Goal: Task Accomplishment & Management: Manage account settings

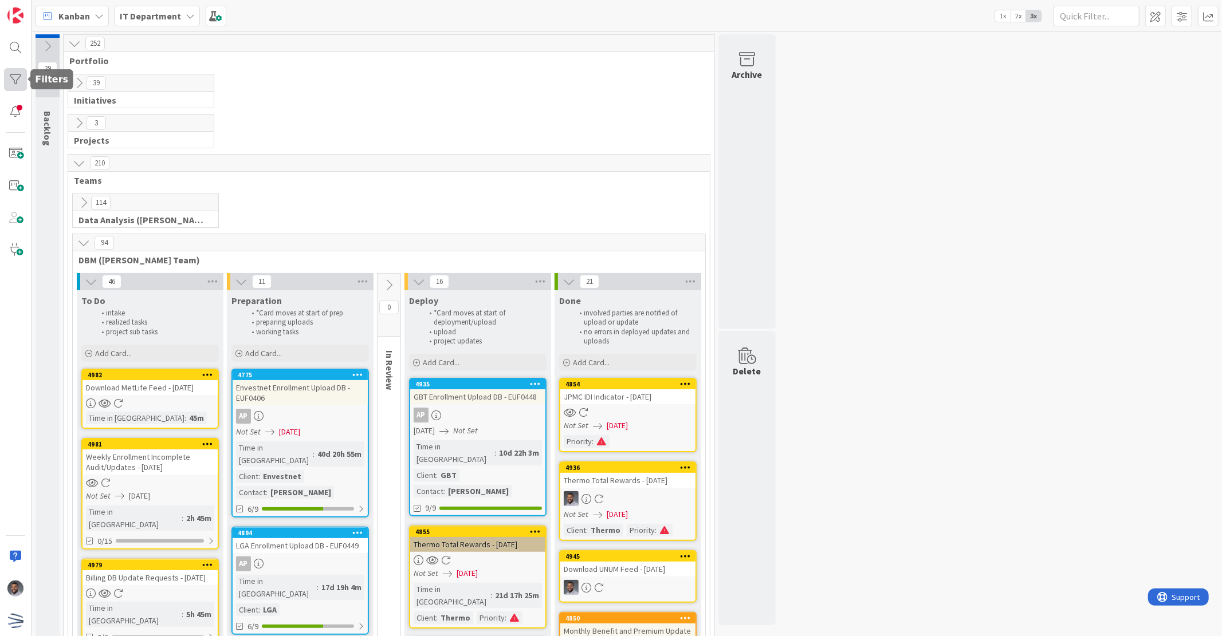
click at [23, 72] on div at bounding box center [15, 79] width 23 height 23
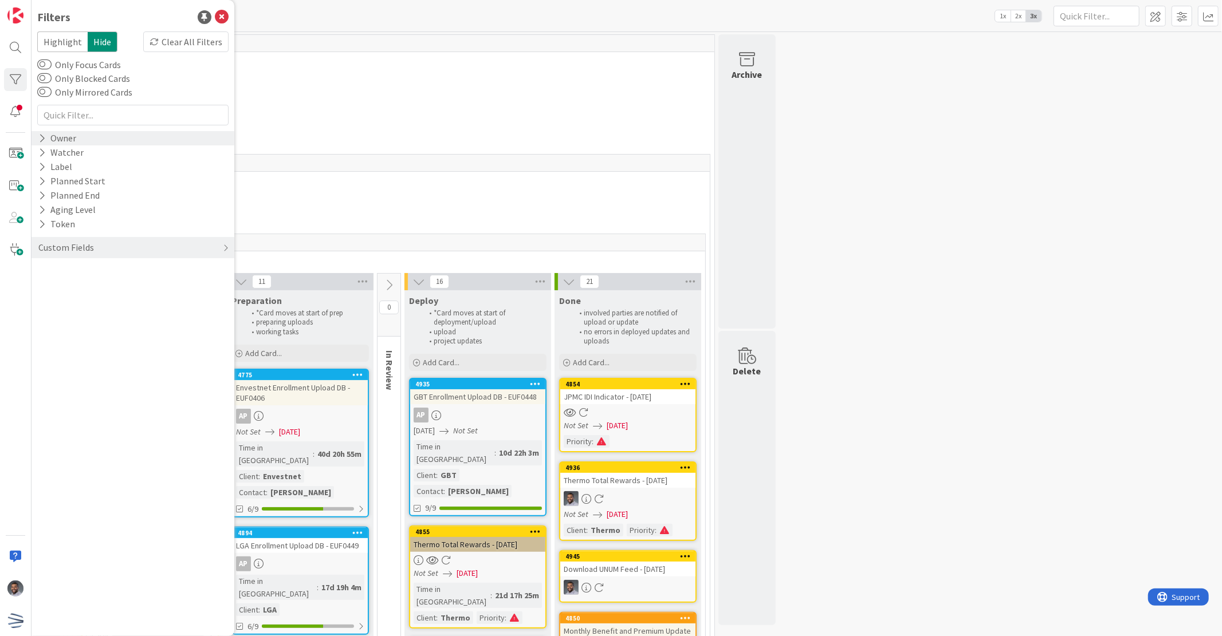
click at [63, 139] on div "Owner" at bounding box center [57, 138] width 40 height 14
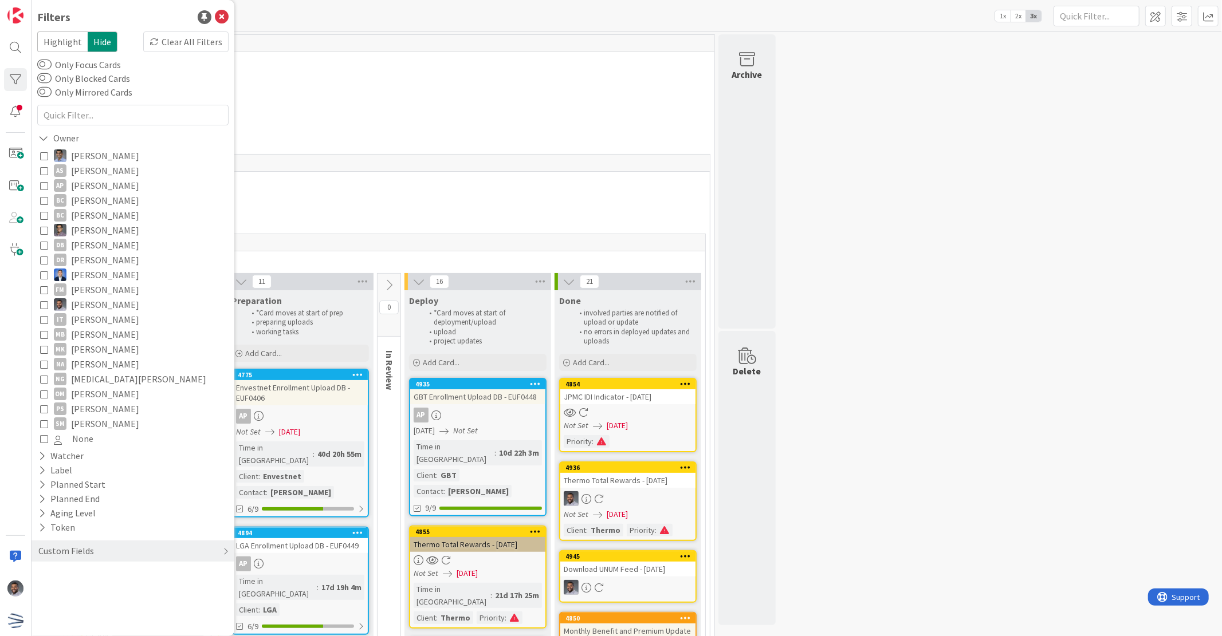
click at [44, 302] on icon at bounding box center [44, 305] width 8 height 8
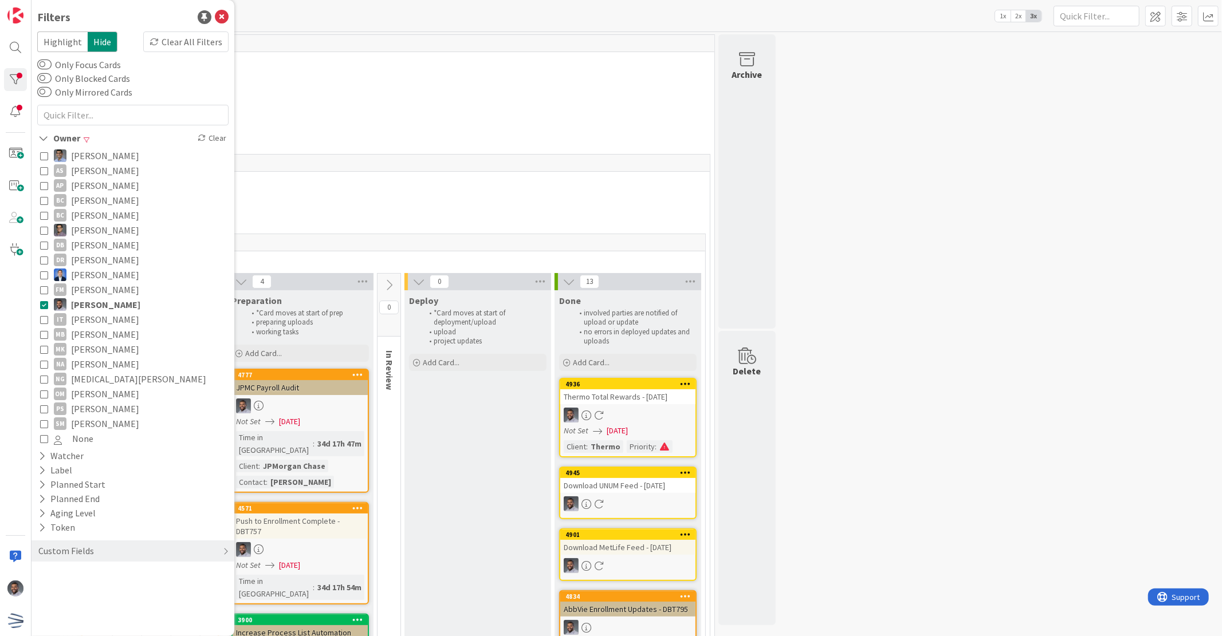
click at [42, 439] on icon at bounding box center [44, 439] width 8 height 8
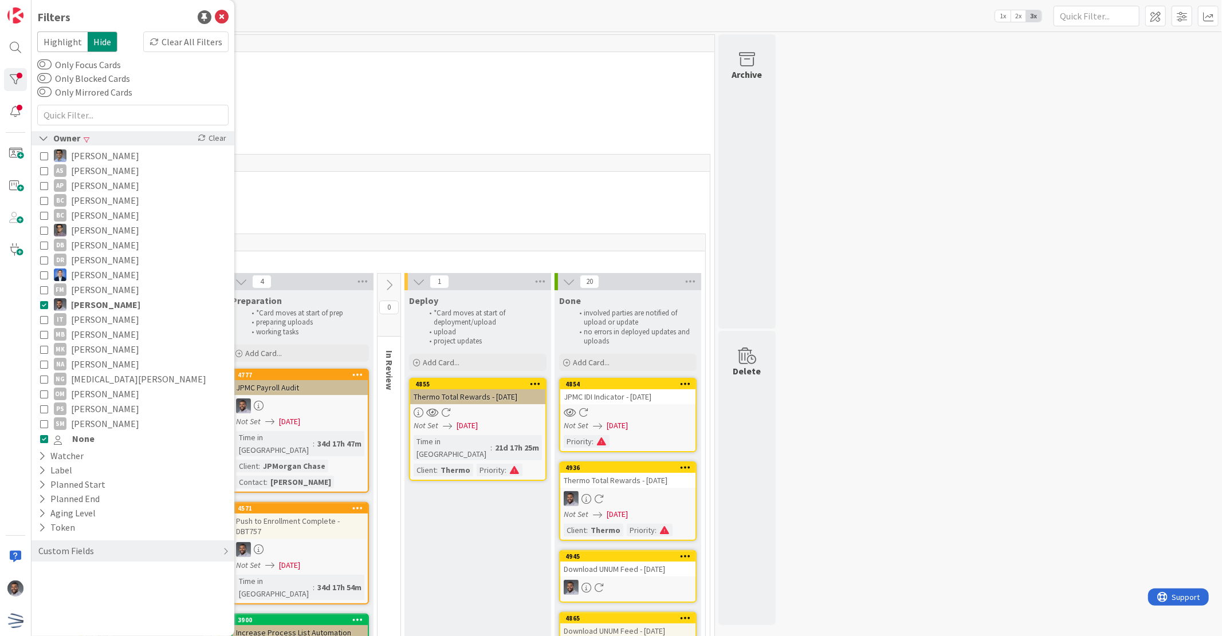
click at [43, 135] on icon at bounding box center [43, 138] width 10 height 10
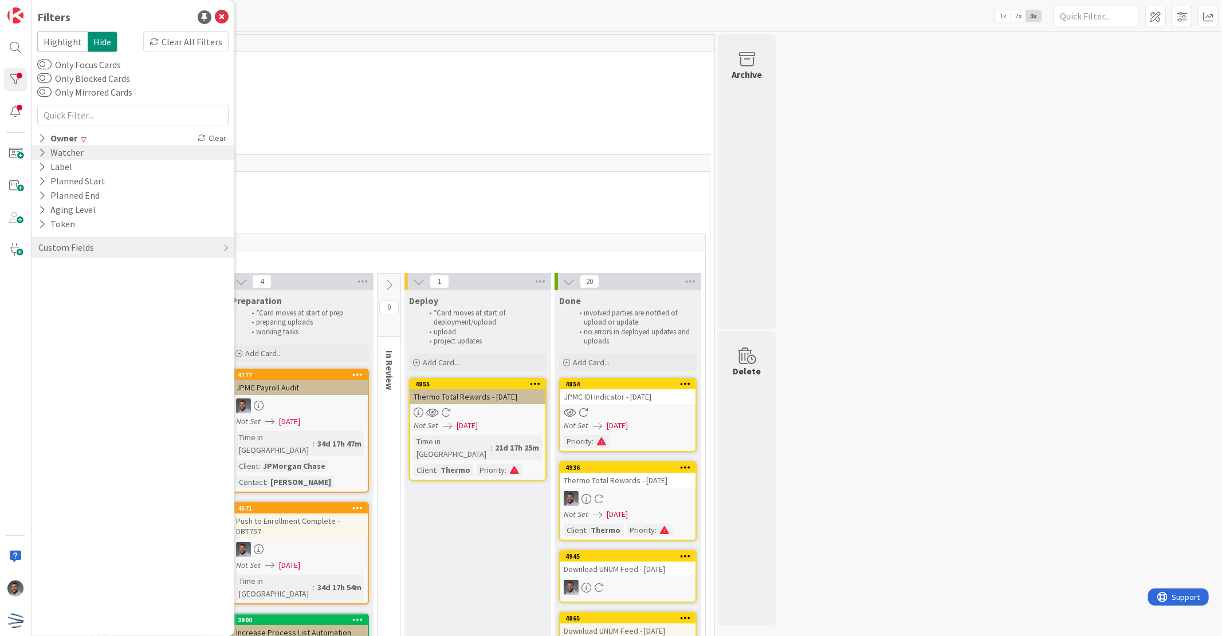
click at [44, 149] on icon at bounding box center [41, 153] width 7 height 10
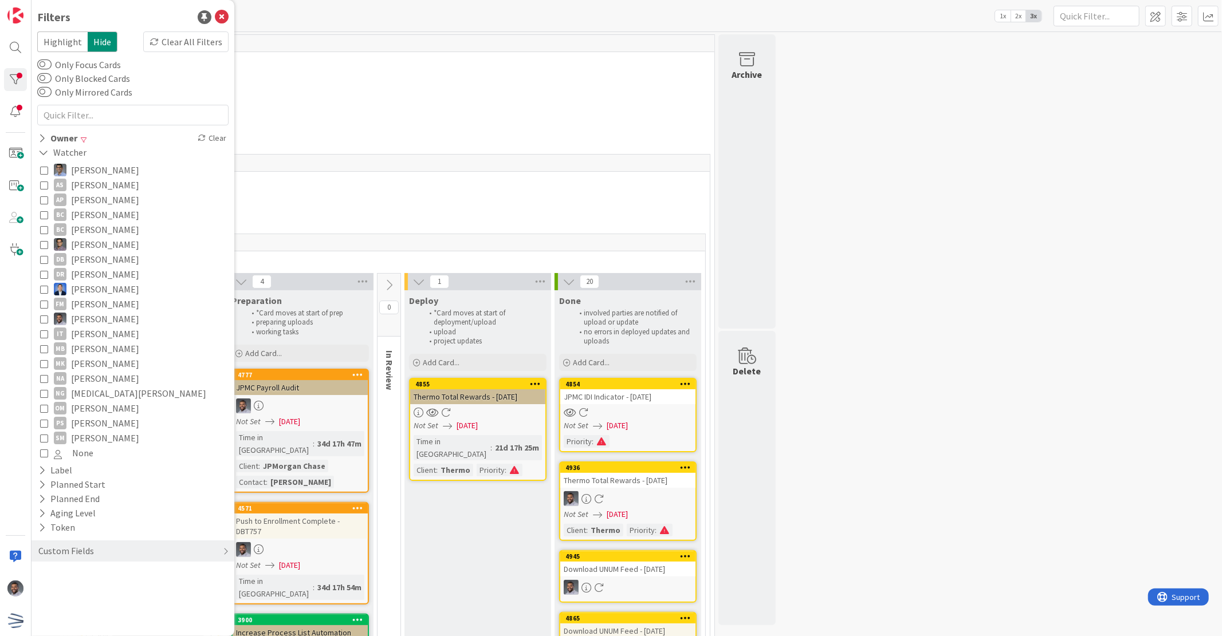
click at [46, 317] on icon at bounding box center [44, 319] width 8 height 8
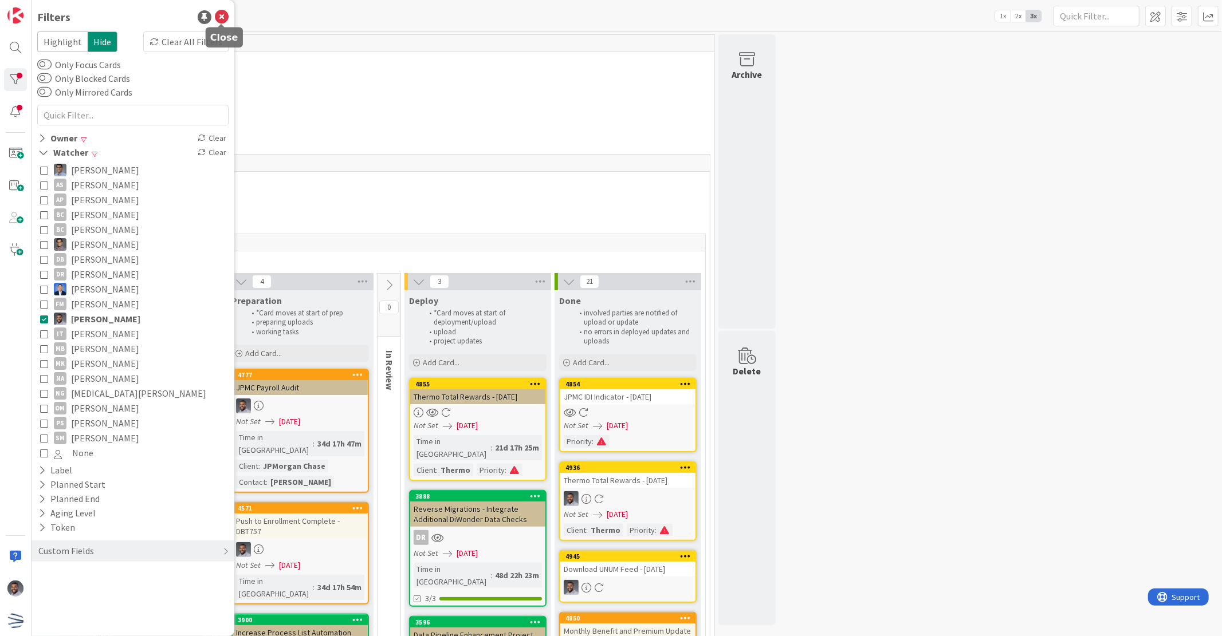
click at [223, 14] on icon at bounding box center [222, 17] width 14 height 14
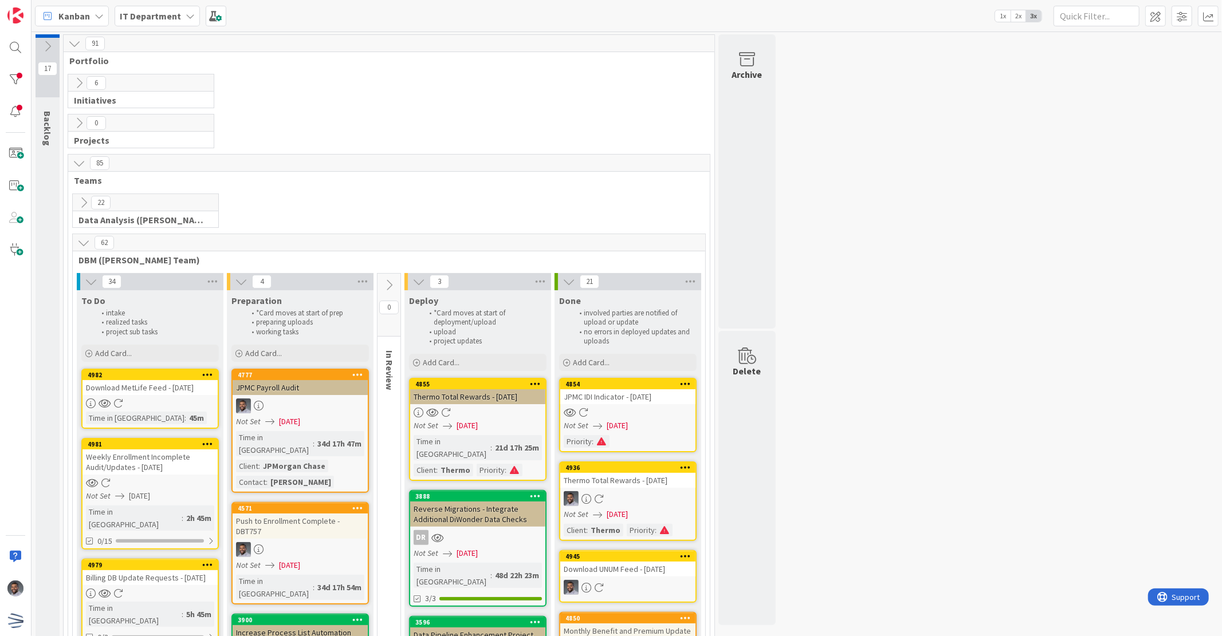
click at [152, 391] on div "Download MetLife Feed - [DATE]" at bounding box center [149, 387] width 135 height 15
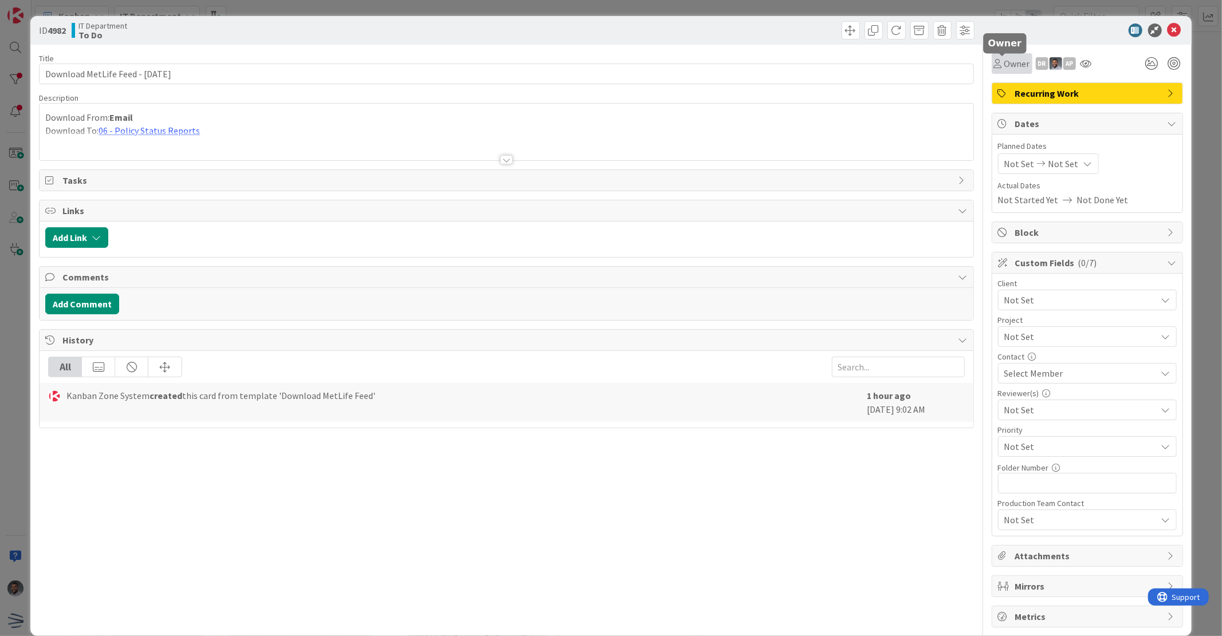
click at [1004, 66] on span "Owner" at bounding box center [1017, 64] width 26 height 14
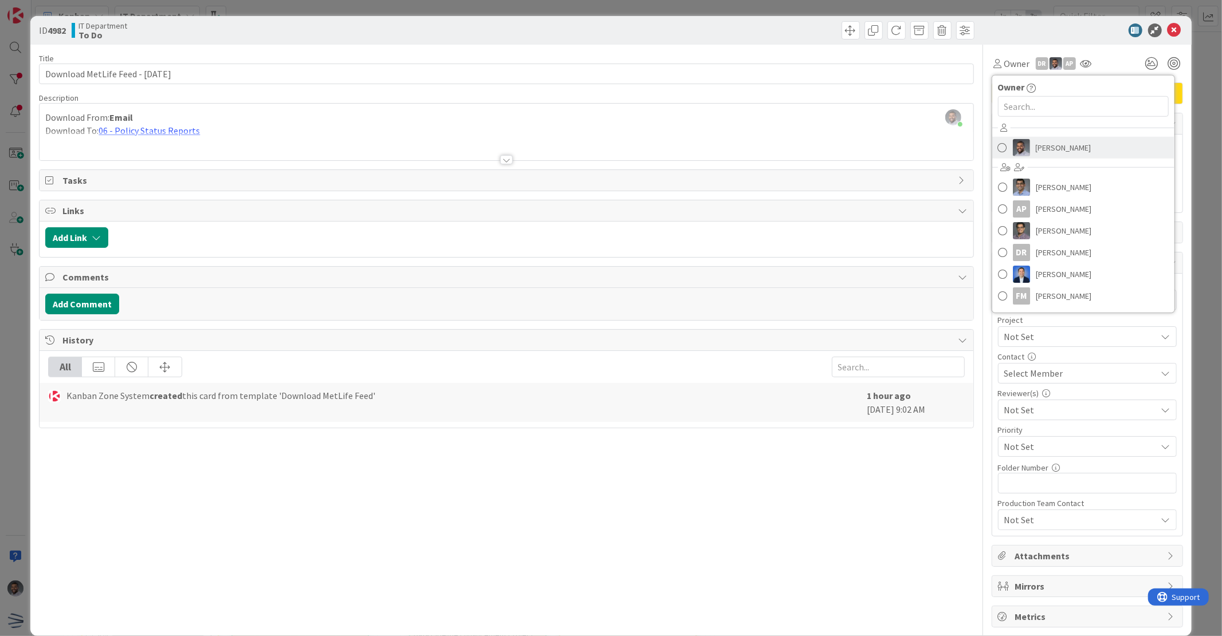
click at [1018, 148] on img at bounding box center [1021, 147] width 17 height 17
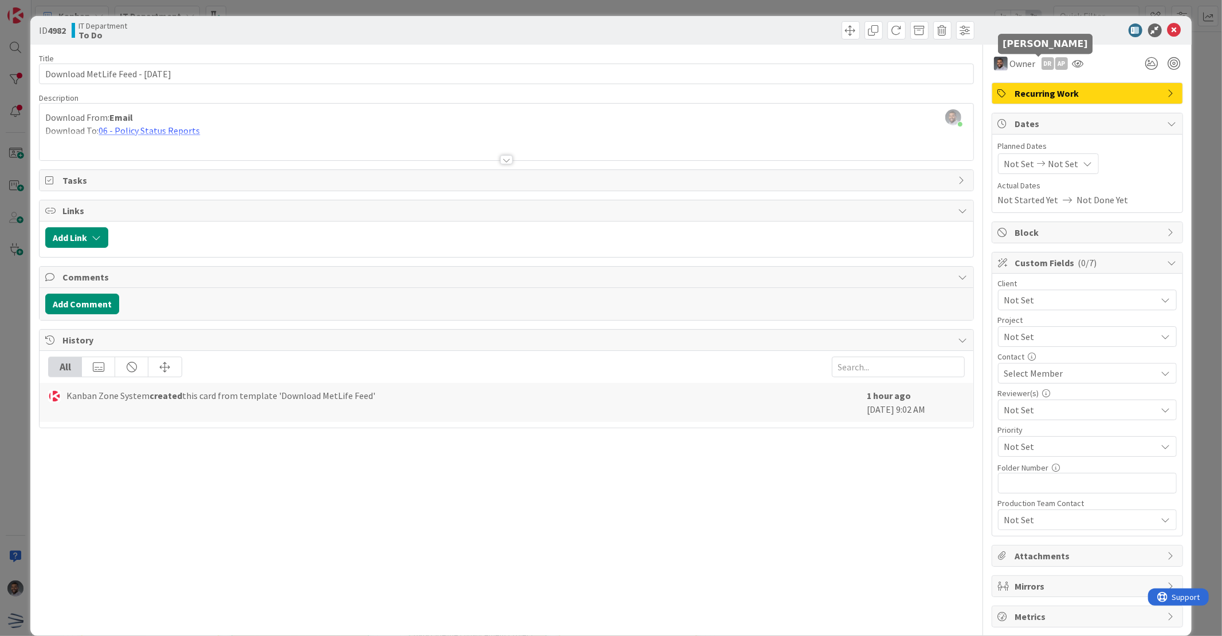
click at [1041, 63] on div "DR" at bounding box center [1047, 63] width 13 height 13
click at [1014, 83] on link "Remove" at bounding box center [1008, 85] width 90 height 18
click at [1058, 68] on icon at bounding box center [1063, 63] width 11 height 9
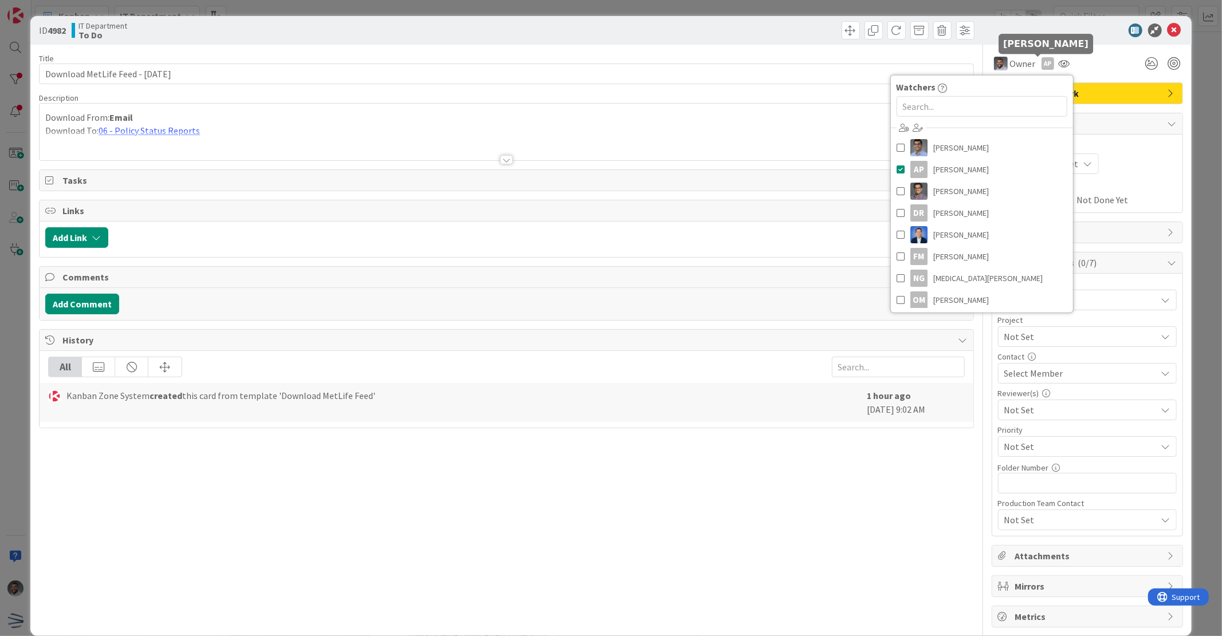
click at [1042, 65] on div "AP" at bounding box center [1047, 63] width 13 height 13
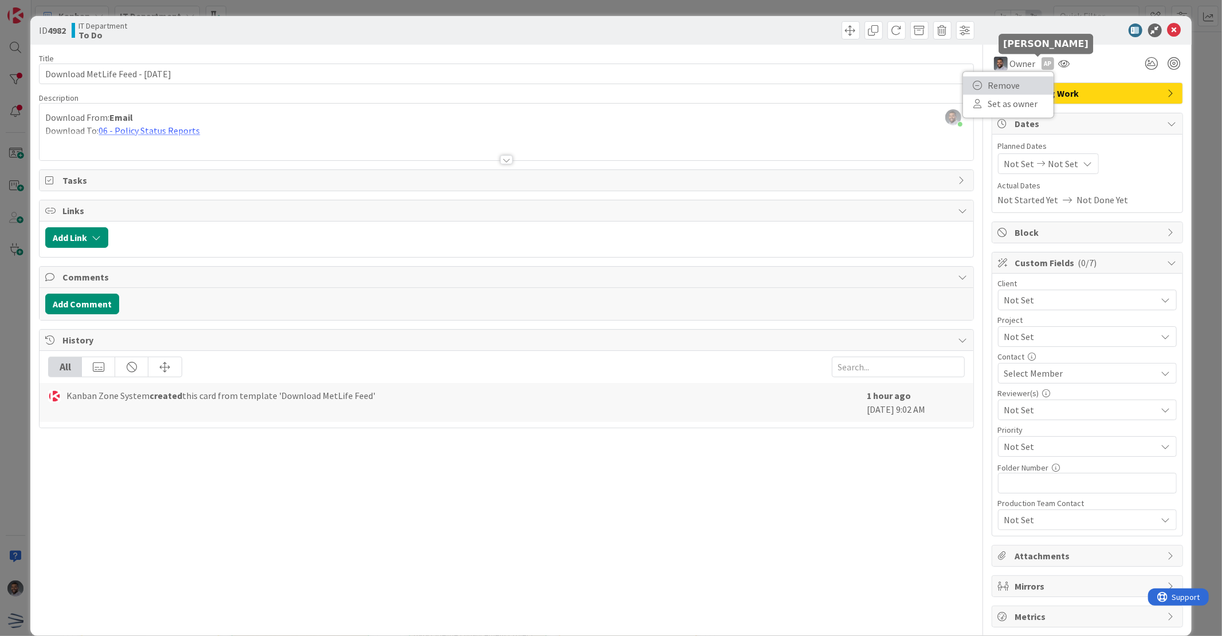
click at [1012, 81] on link "Remove" at bounding box center [1008, 85] width 90 height 18
click at [1167, 32] on icon at bounding box center [1174, 30] width 14 height 14
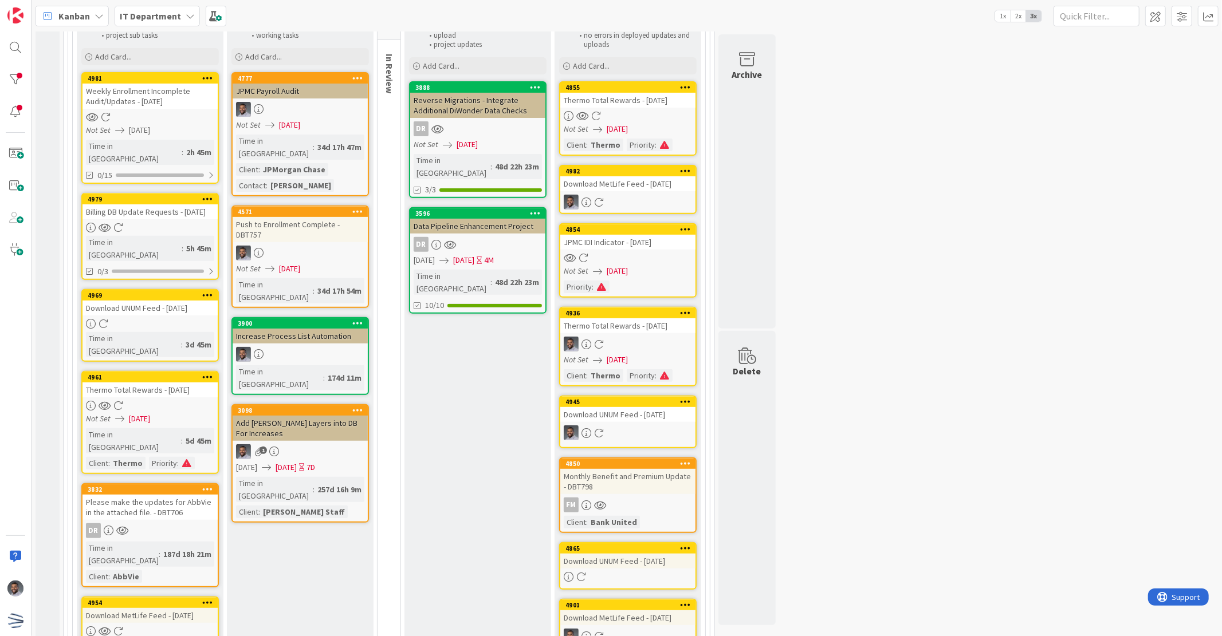
scroll to position [127, 0]
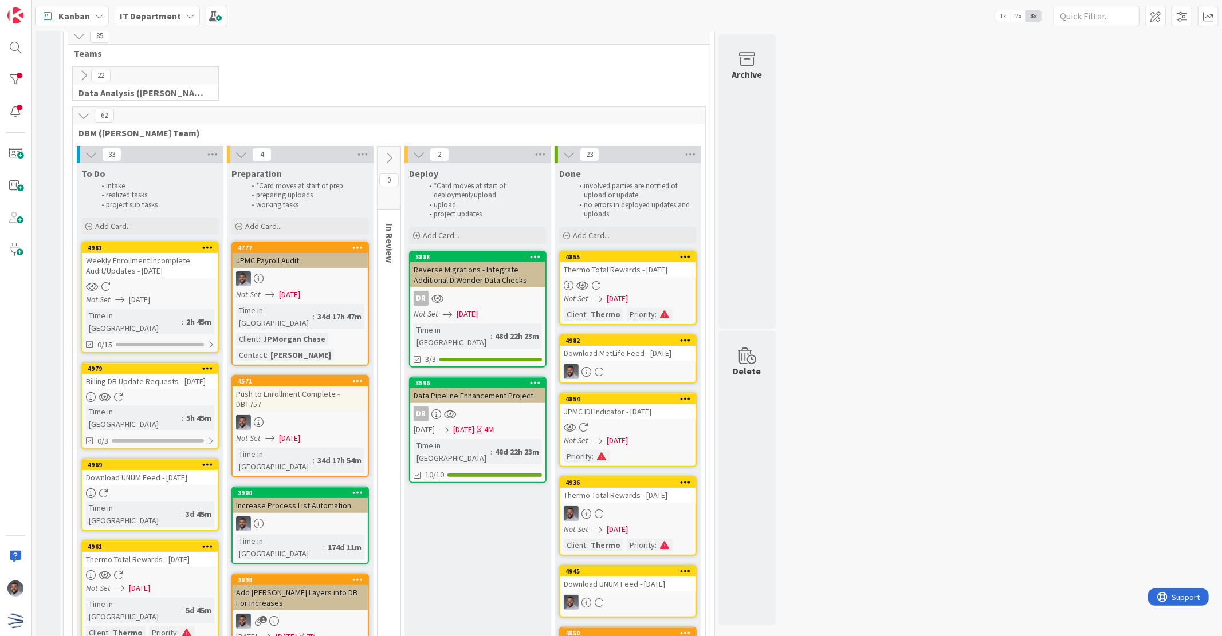
click at [306, 387] on div "Push to Enrollment Complete - DBT757" at bounding box center [300, 399] width 135 height 25
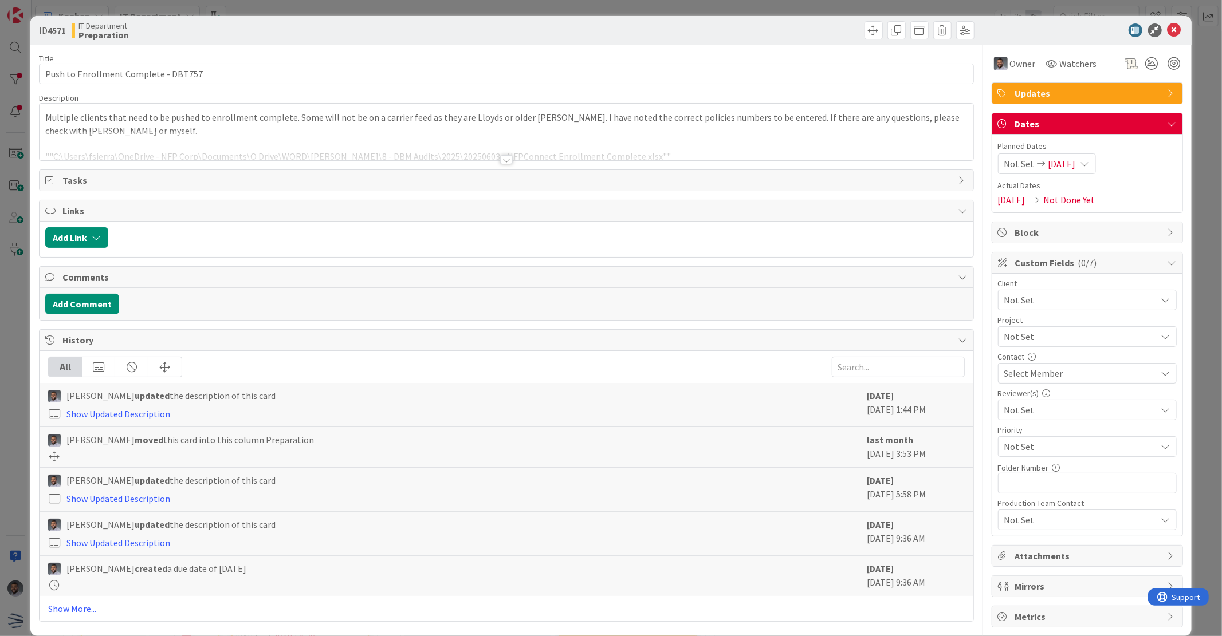
click at [503, 159] on div at bounding box center [506, 159] width 13 height 9
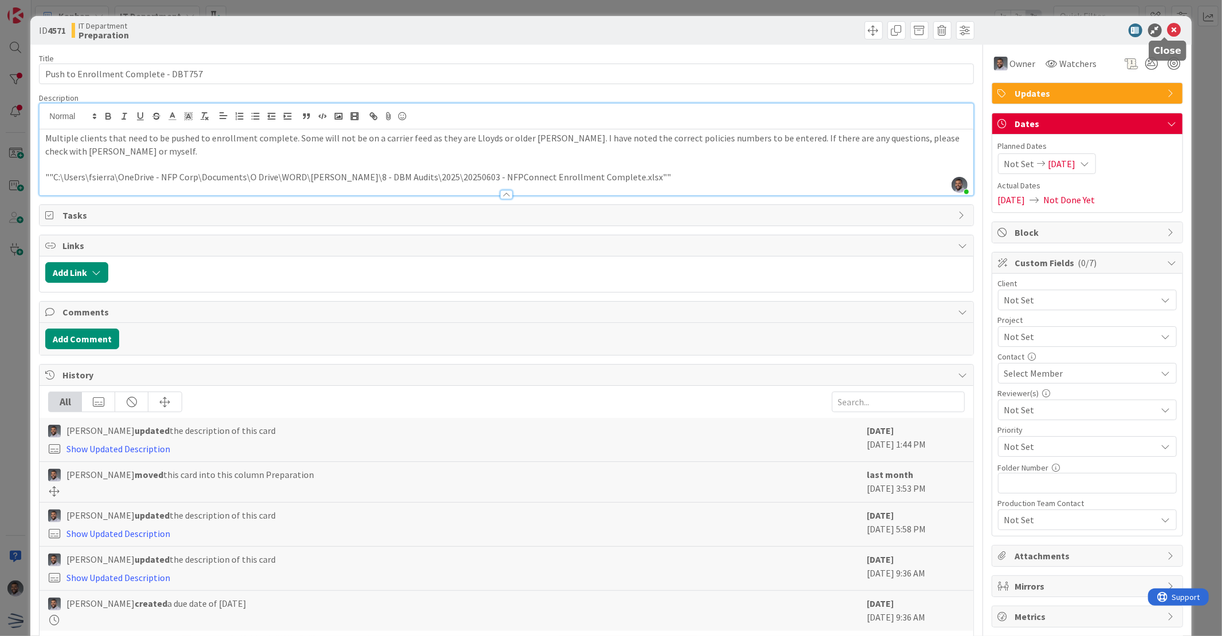
click at [1167, 29] on icon at bounding box center [1174, 30] width 14 height 14
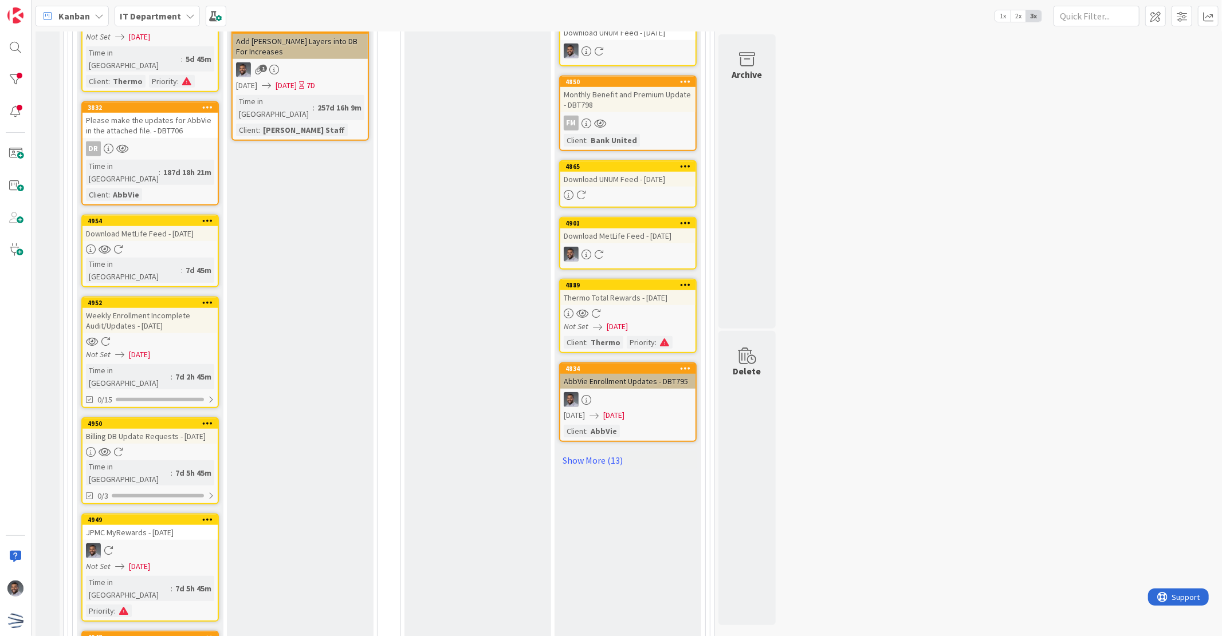
scroll to position [552, 0]
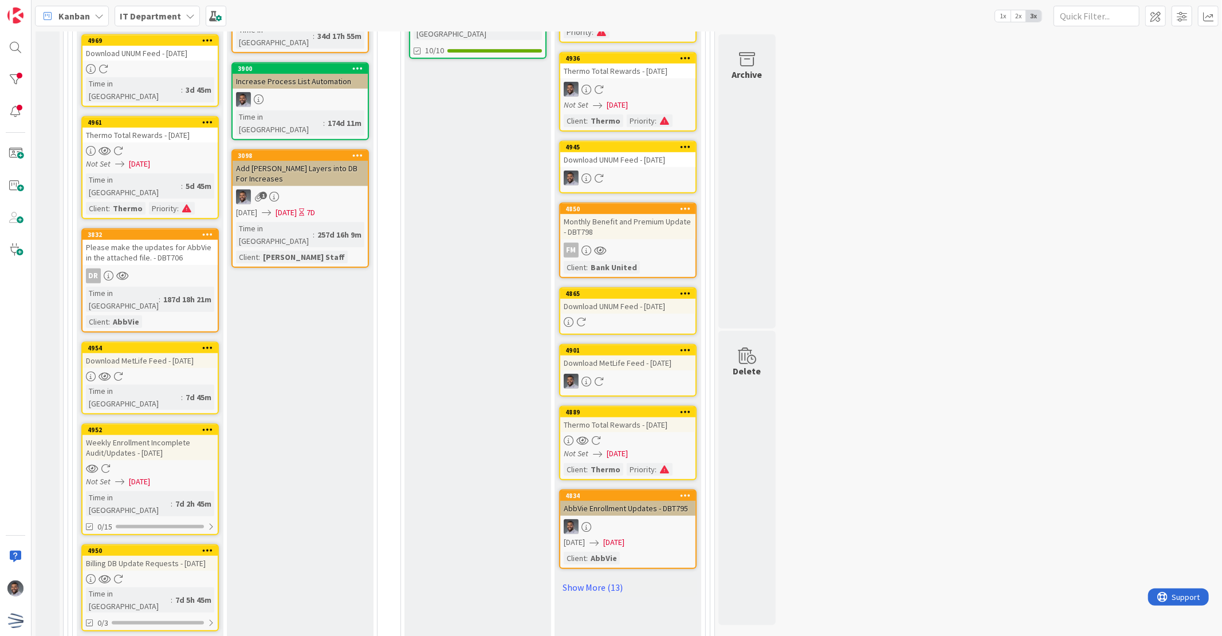
click at [147, 353] on div "Download MetLife Feed - [DATE]" at bounding box center [149, 360] width 135 height 15
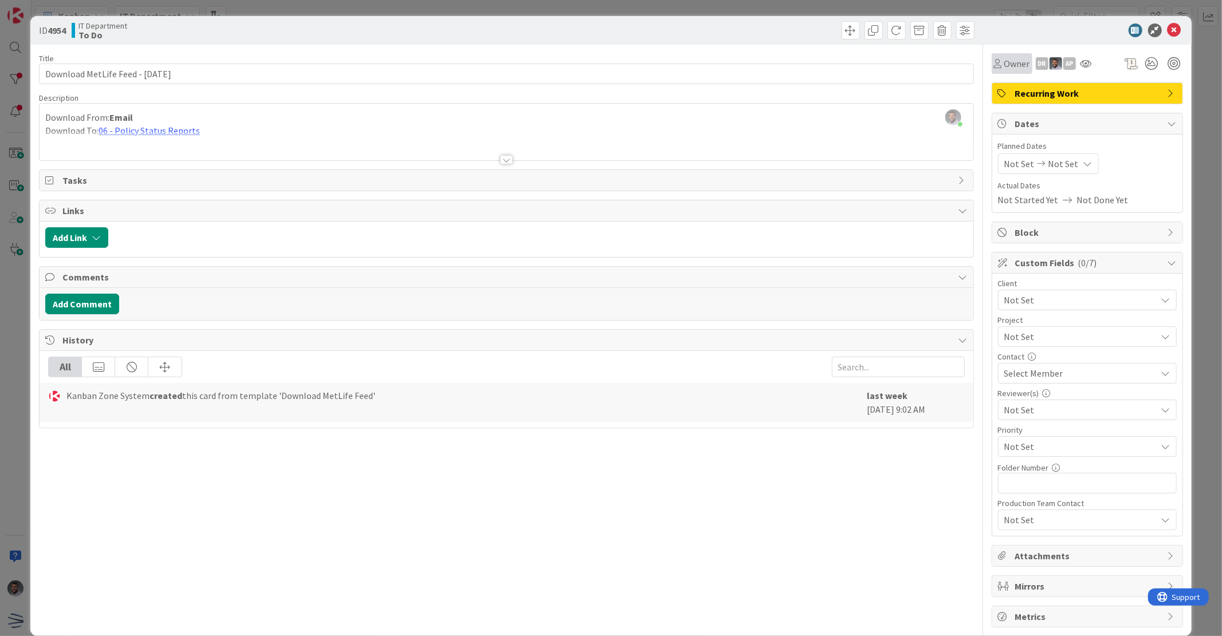
click at [1004, 67] on span "Owner" at bounding box center [1017, 64] width 26 height 14
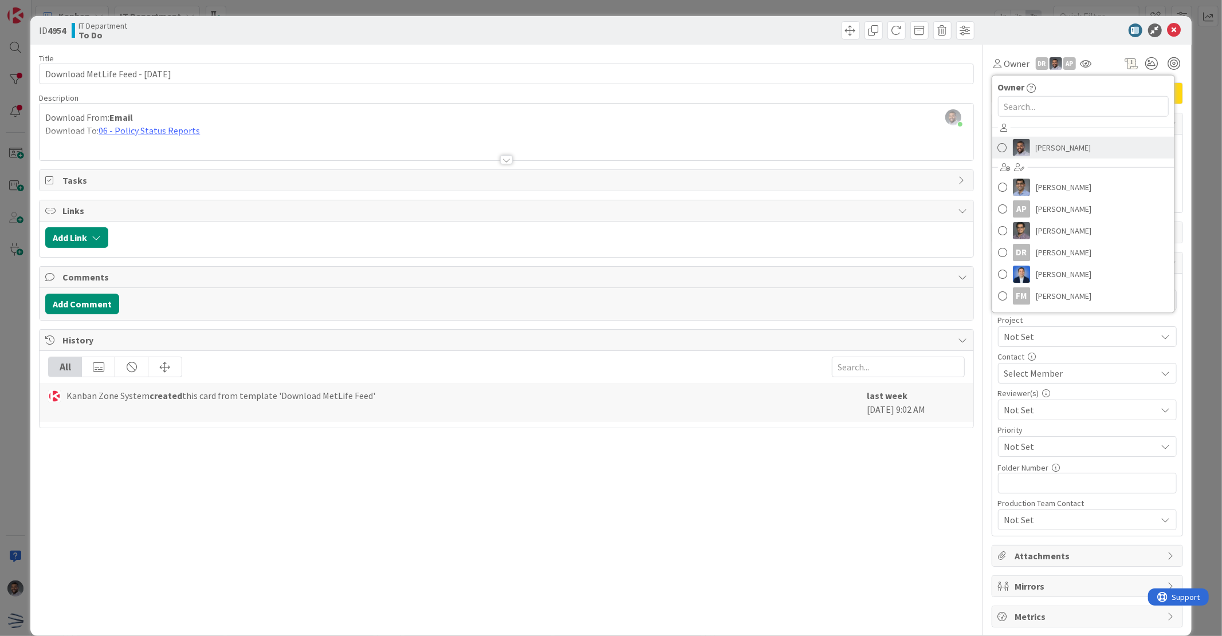
click at [1018, 153] on img at bounding box center [1021, 147] width 17 height 17
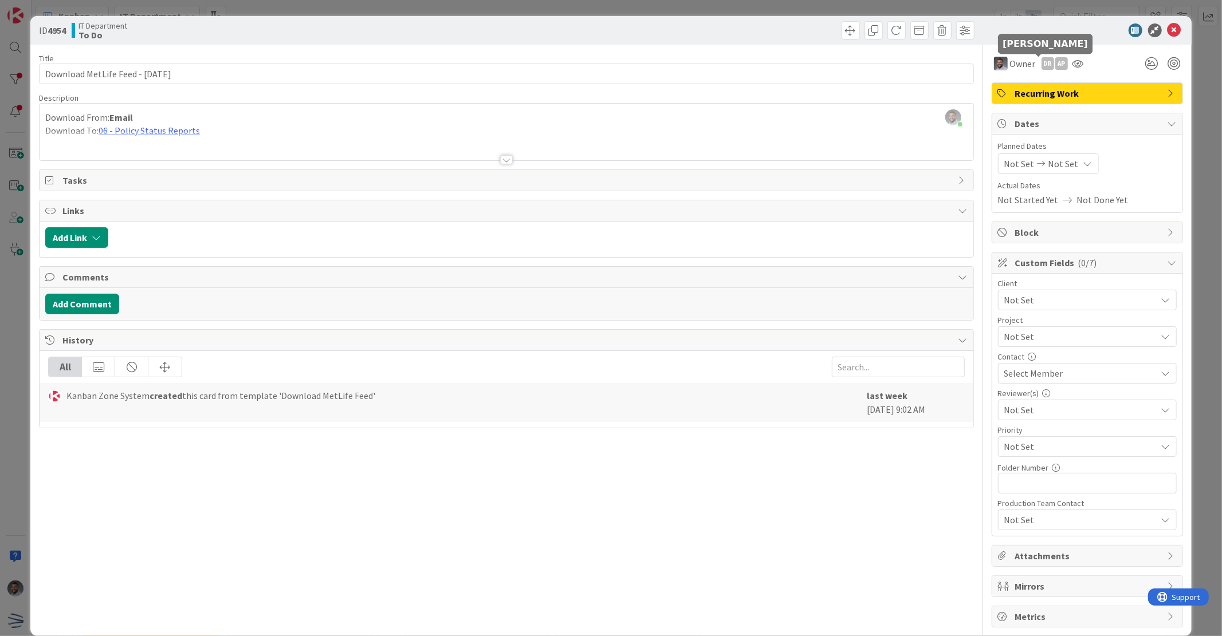
click at [1041, 68] on div "DR" at bounding box center [1047, 63] width 13 height 13
click at [1020, 84] on link "Remove" at bounding box center [1008, 85] width 90 height 18
click at [1041, 65] on div "AP" at bounding box center [1047, 63] width 13 height 13
click at [1030, 84] on link "Remove" at bounding box center [1008, 85] width 90 height 18
click at [1169, 32] on icon at bounding box center [1174, 30] width 14 height 14
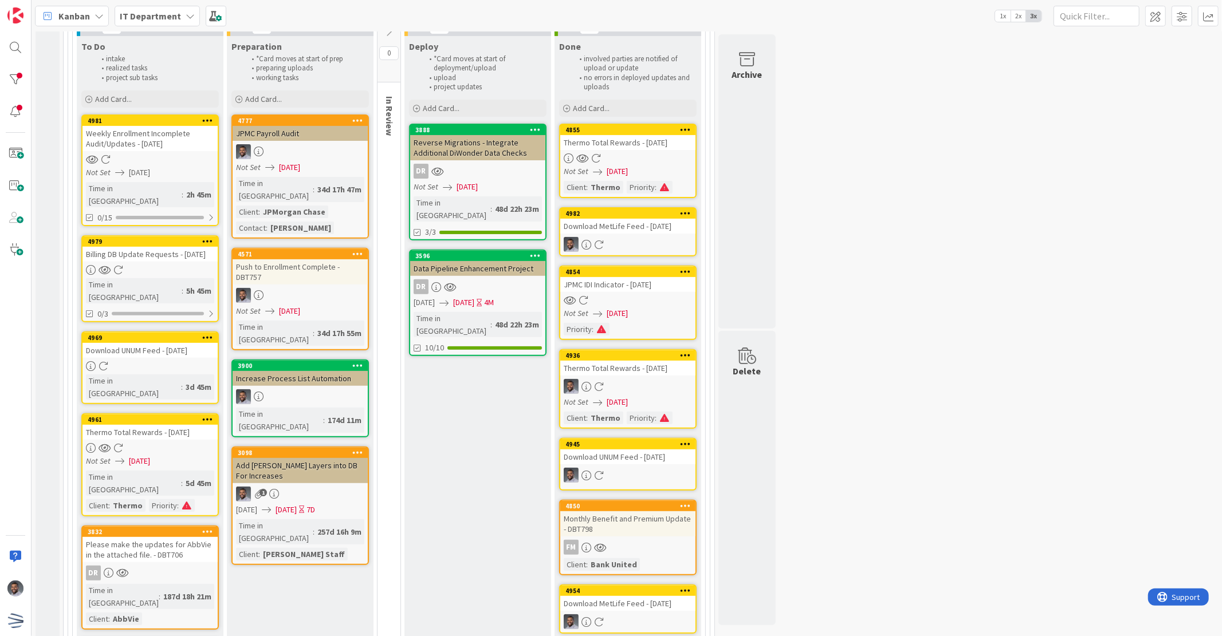
scroll to position [127, 0]
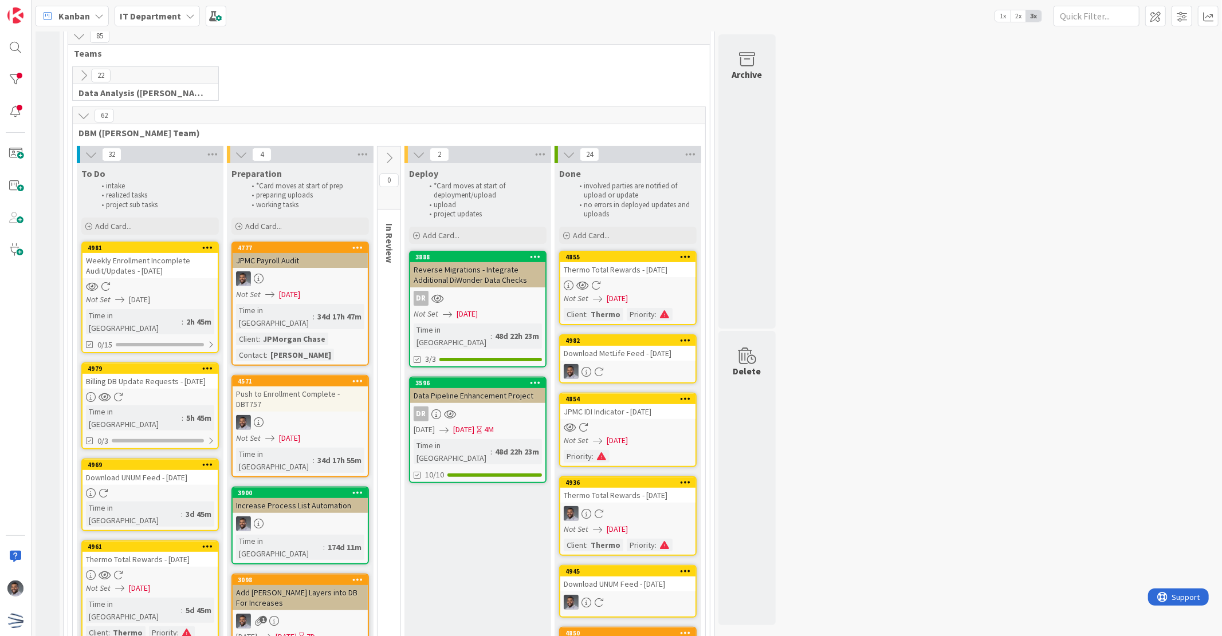
click at [152, 470] on div "Download UNUM Feed - [DATE]" at bounding box center [149, 477] width 135 height 15
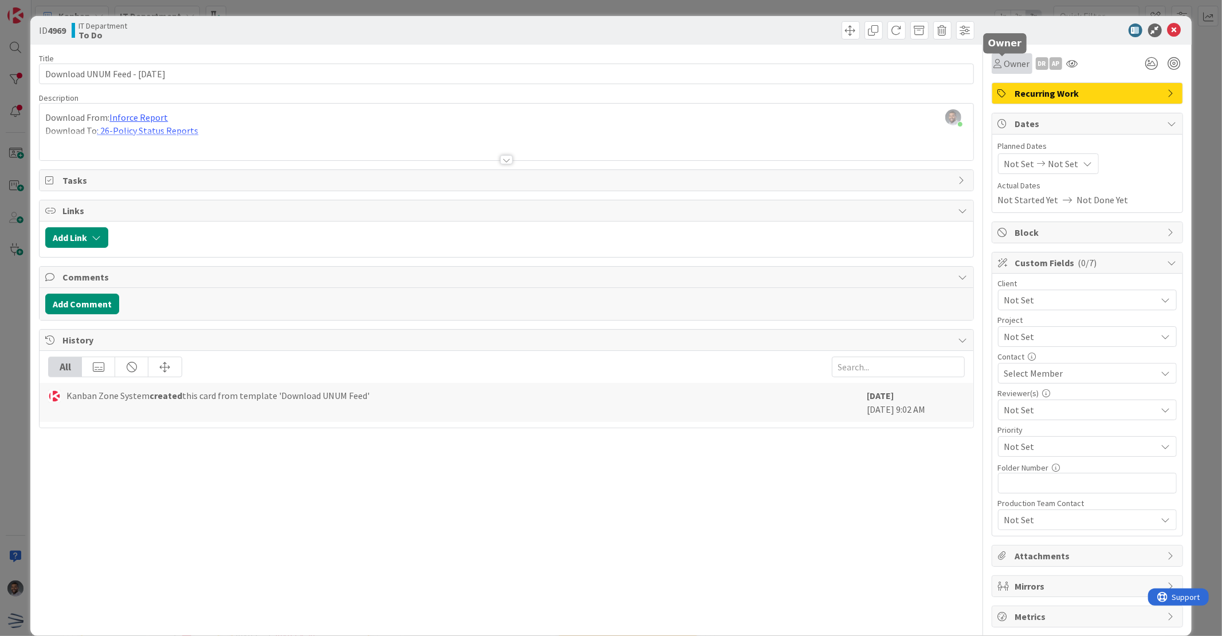
click at [1012, 65] on span "Owner" at bounding box center [1017, 64] width 26 height 14
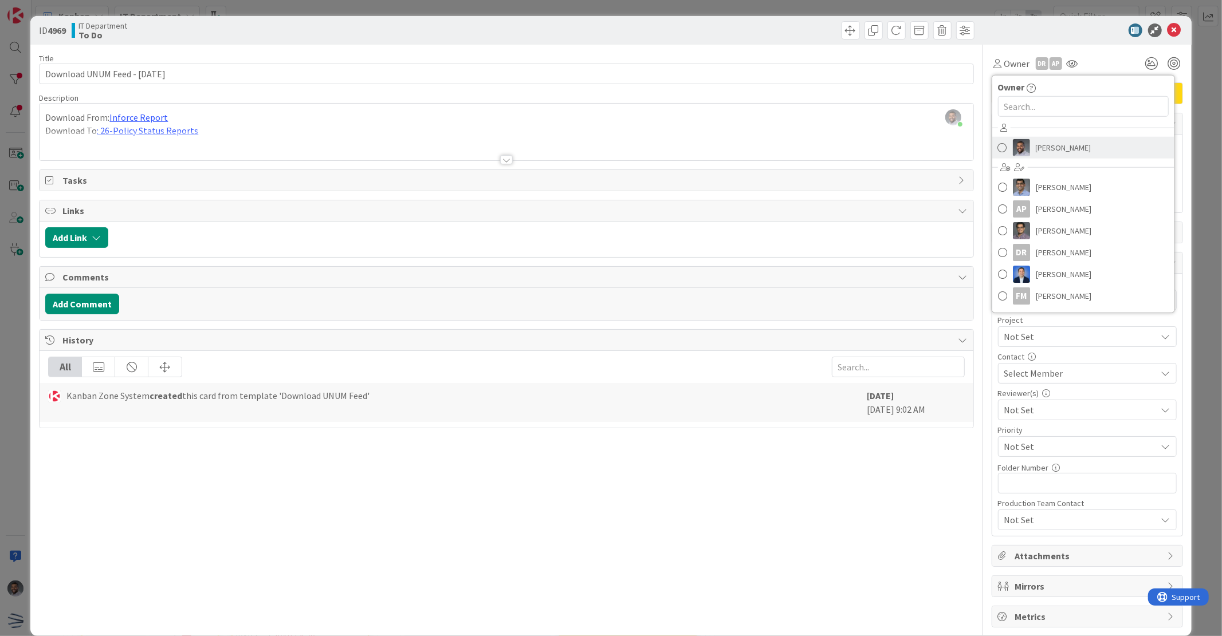
drag, startPoint x: 1018, startPoint y: 133, endPoint x: 1021, endPoint y: 140, distance: 6.9
click at [1021, 140] on div "[PERSON_NAME] [PERSON_NAME] AP [PERSON_NAME] [PERSON_NAME] DR [PERSON_NAME] [PE…" at bounding box center [1083, 213] width 182 height 189
click at [1021, 140] on link "[PERSON_NAME]" at bounding box center [1083, 148] width 182 height 22
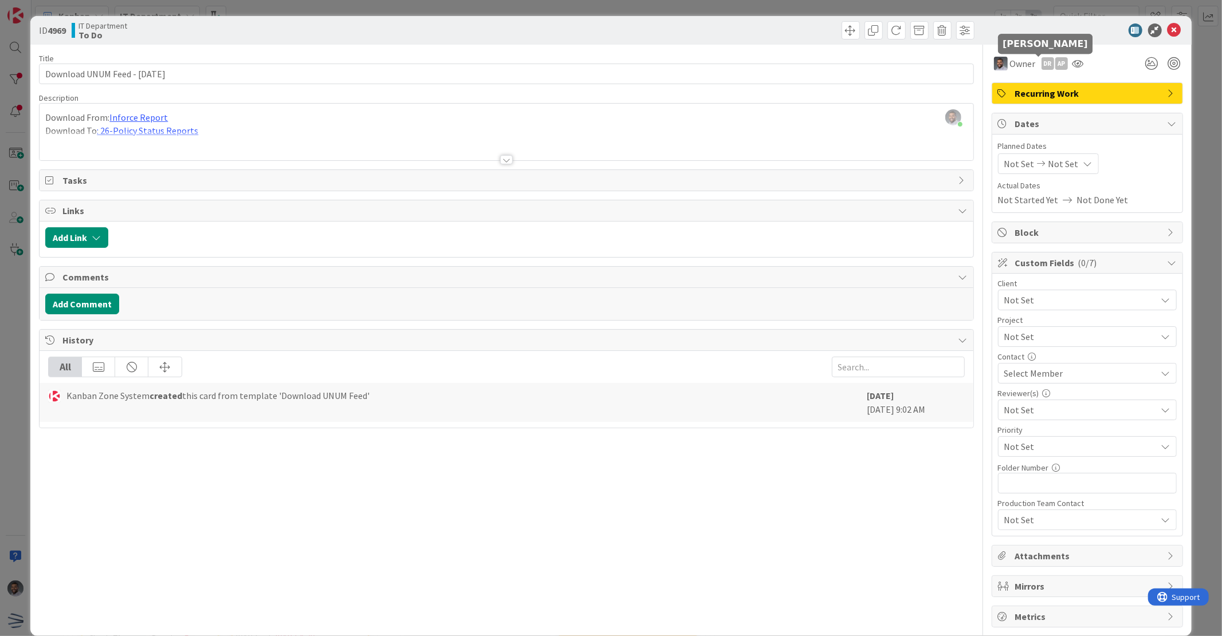
click at [1041, 69] on div "DR" at bounding box center [1047, 63] width 13 height 13
click at [1013, 89] on link "Remove" at bounding box center [1008, 85] width 90 height 18
click at [1041, 61] on div "AP" at bounding box center [1047, 63] width 13 height 13
click at [1013, 86] on link "Remove" at bounding box center [1008, 85] width 90 height 18
click at [1167, 30] on icon at bounding box center [1174, 30] width 14 height 14
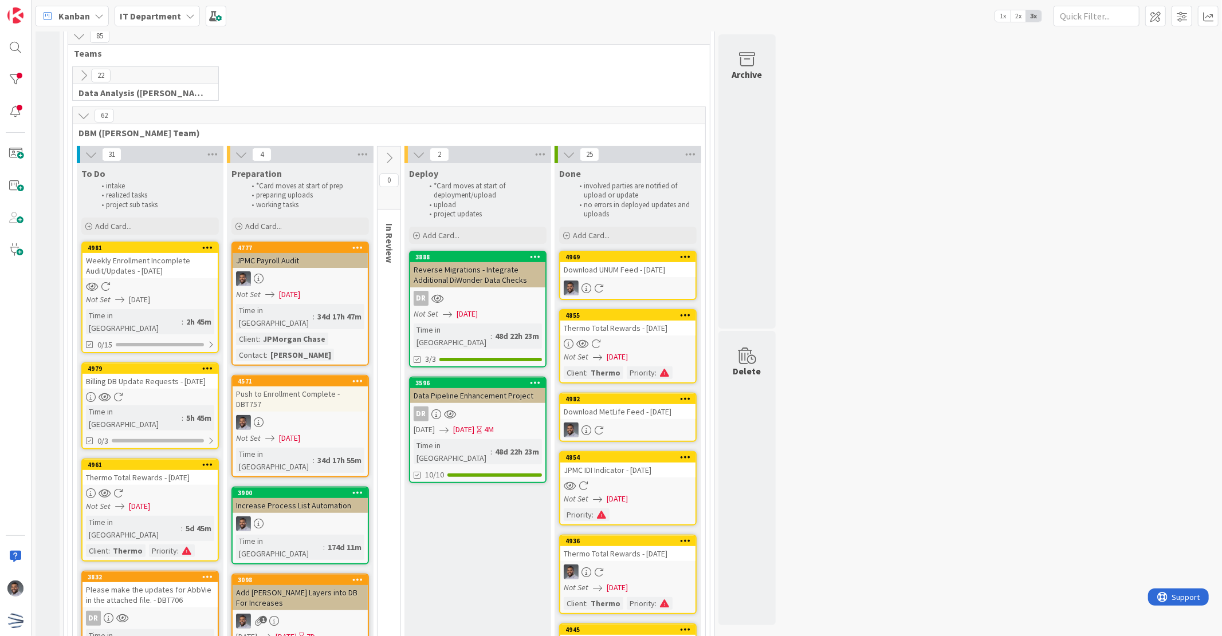
click at [144, 489] on div at bounding box center [149, 494] width 135 height 10
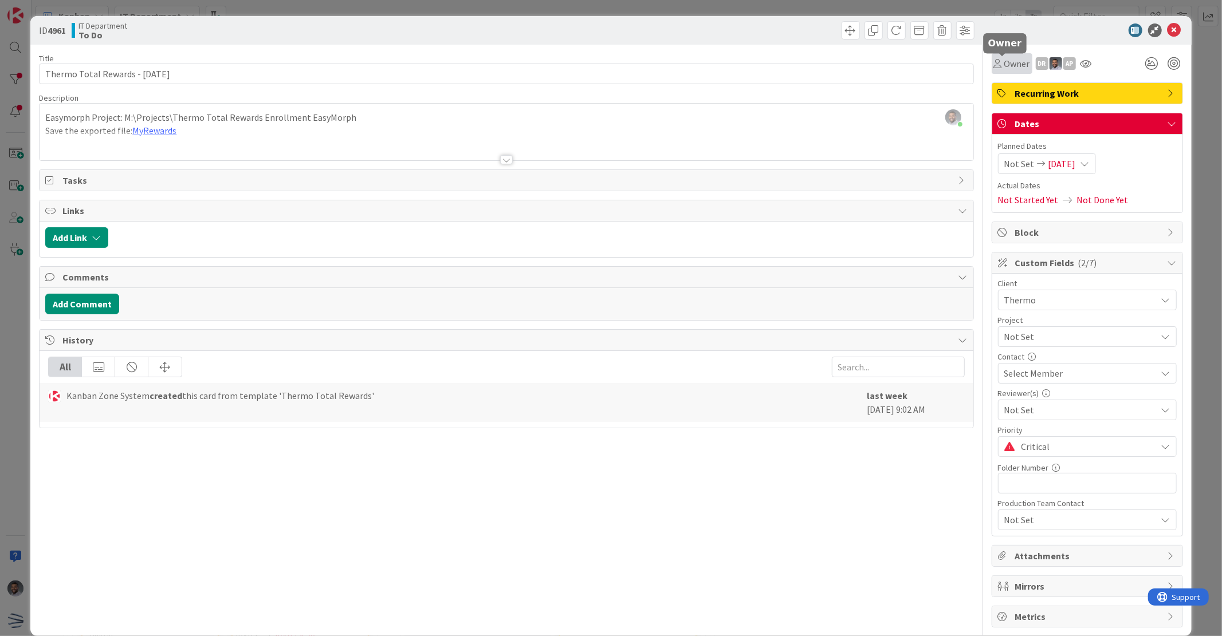
click at [1005, 69] on span "Owner" at bounding box center [1017, 64] width 26 height 14
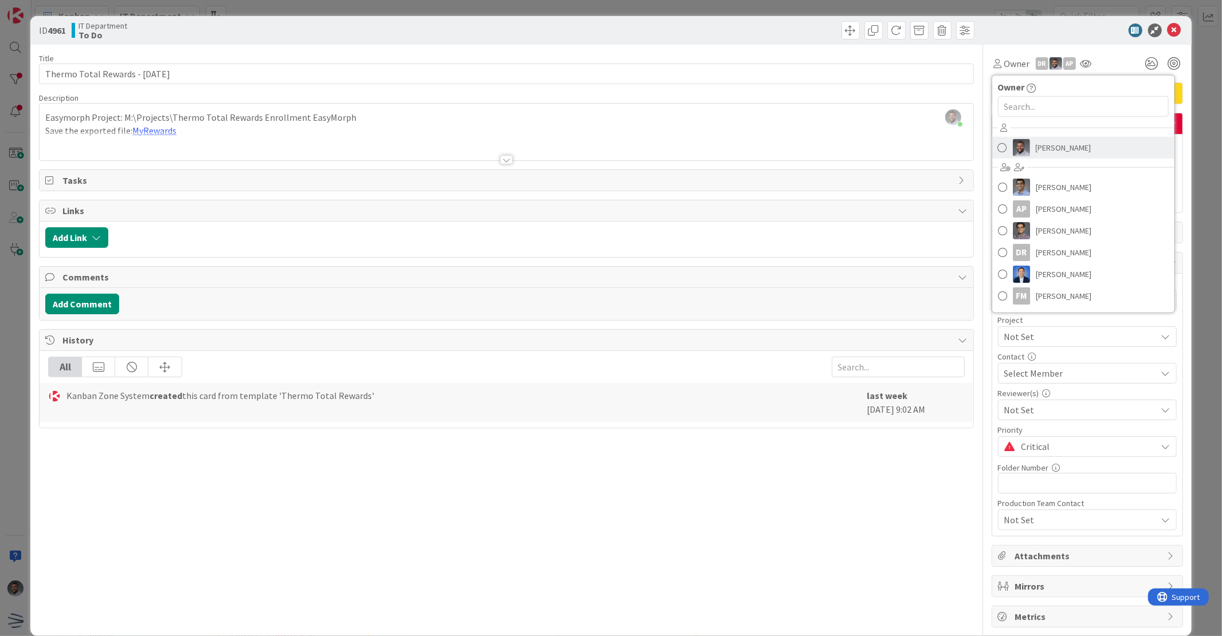
click at [1013, 147] on img at bounding box center [1021, 147] width 17 height 17
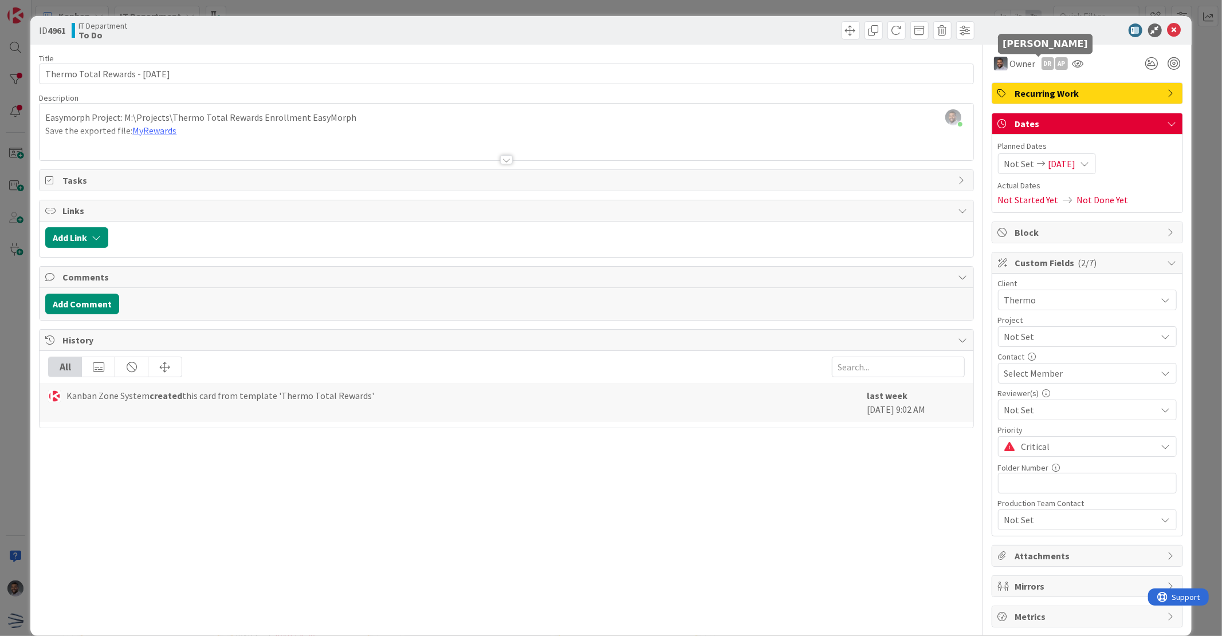
click at [1041, 62] on div "DR" at bounding box center [1047, 63] width 13 height 13
click at [1012, 90] on link "Remove" at bounding box center [1008, 85] width 90 height 18
click at [1041, 62] on div "AP" at bounding box center [1047, 63] width 13 height 13
click at [1022, 79] on link "Remove" at bounding box center [1008, 85] width 90 height 18
click at [1167, 29] on icon at bounding box center [1174, 30] width 14 height 14
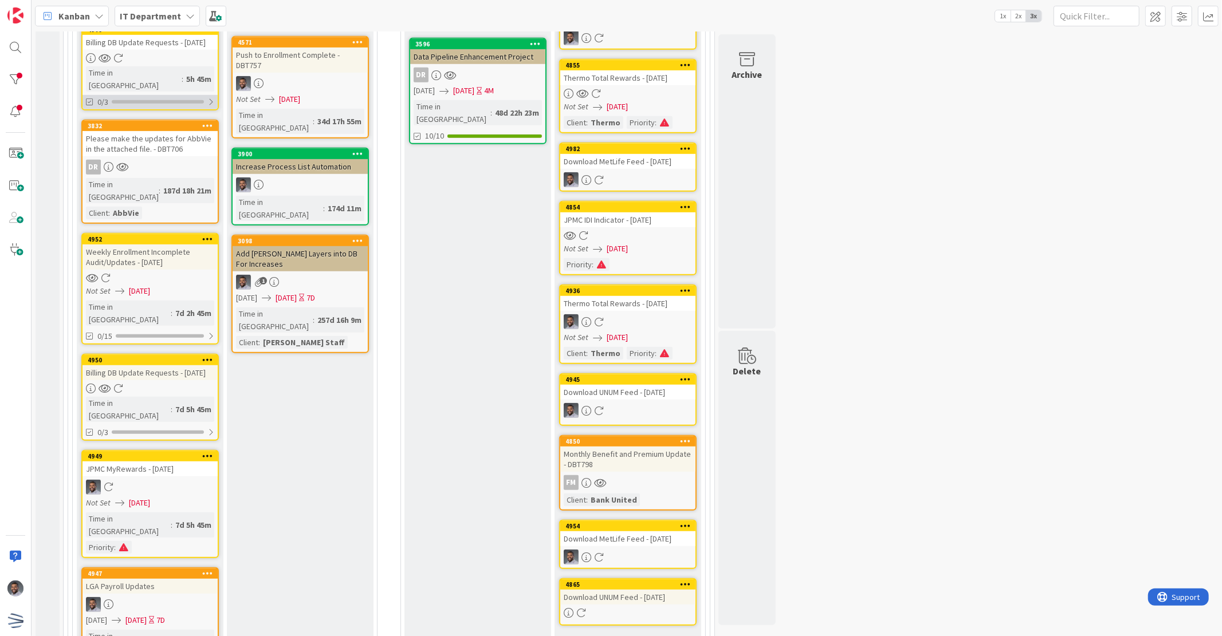
scroll to position [636, 0]
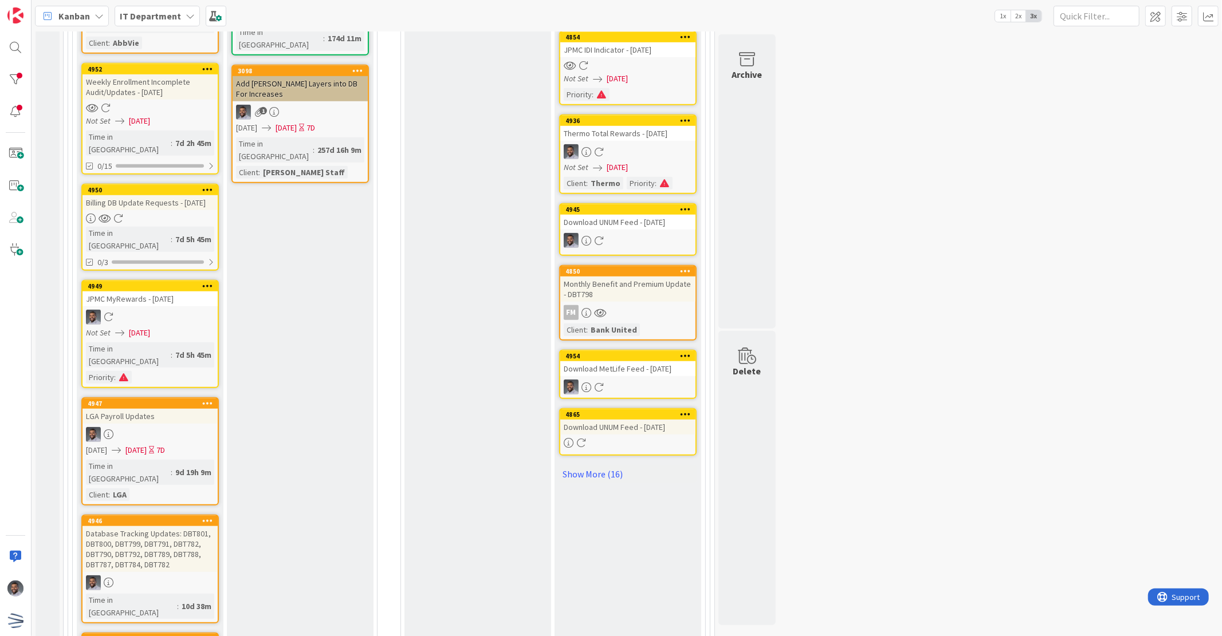
click at [163, 427] on div at bounding box center [149, 434] width 135 height 15
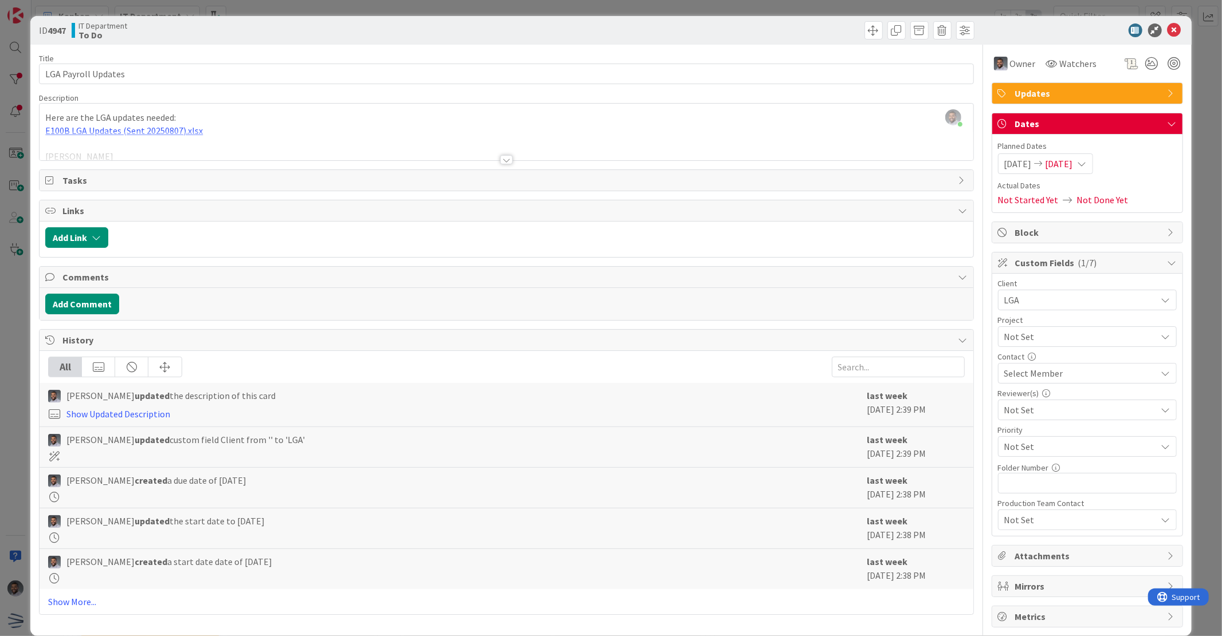
click at [500, 163] on div at bounding box center [506, 159] width 13 height 9
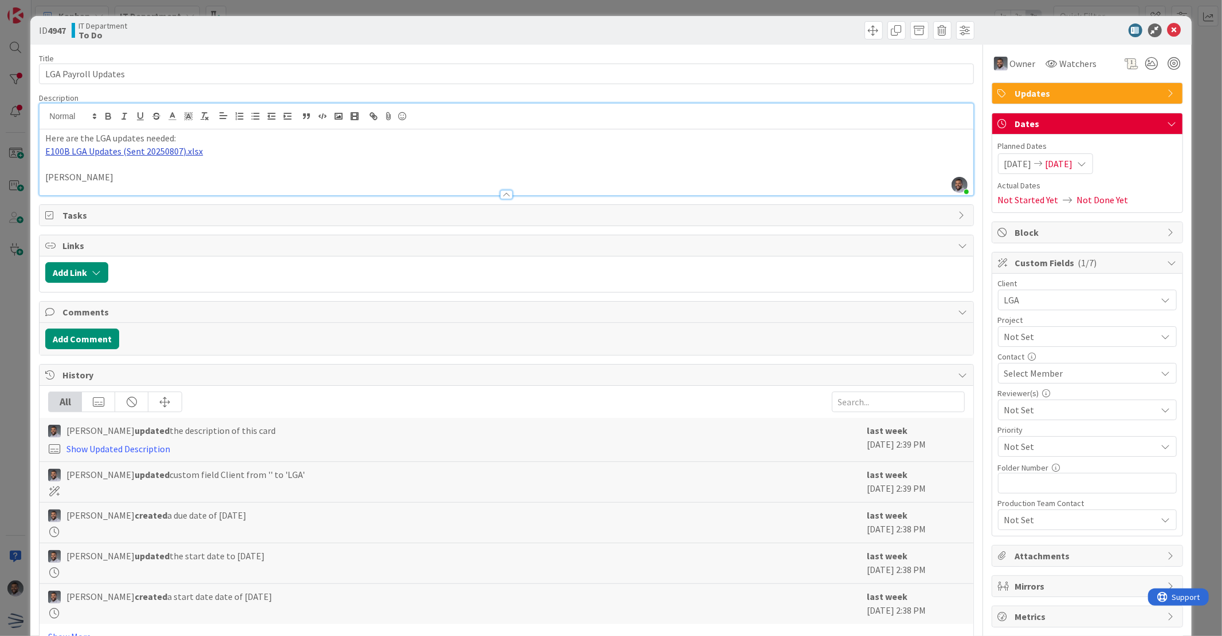
click at [180, 154] on link "E100B LGA Updates (Sent 20250807).xlsx" at bounding box center [124, 150] width 158 height 11
click at [141, 178] on link at bounding box center [111, 173] width 115 height 15
